Goal: Task Accomplishment & Management: Use online tool/utility

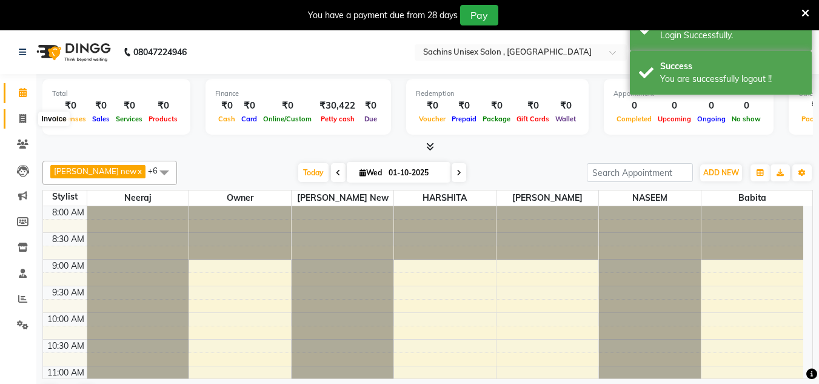
click at [27, 118] on span at bounding box center [22, 119] width 21 height 14
select select "service"
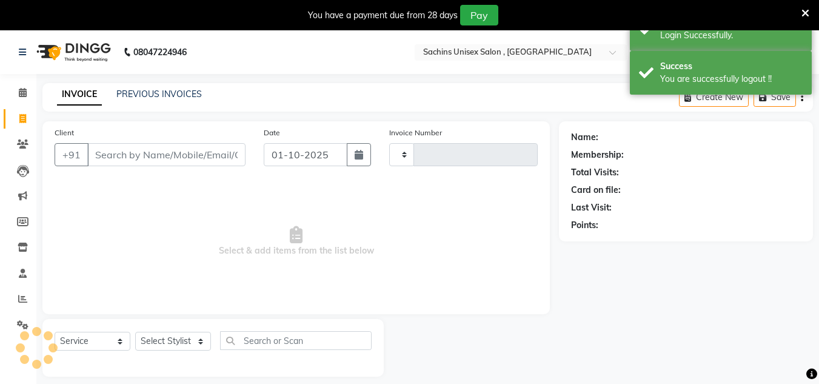
type input "5058"
select select "6840"
